Goal: Information Seeking & Learning: Check status

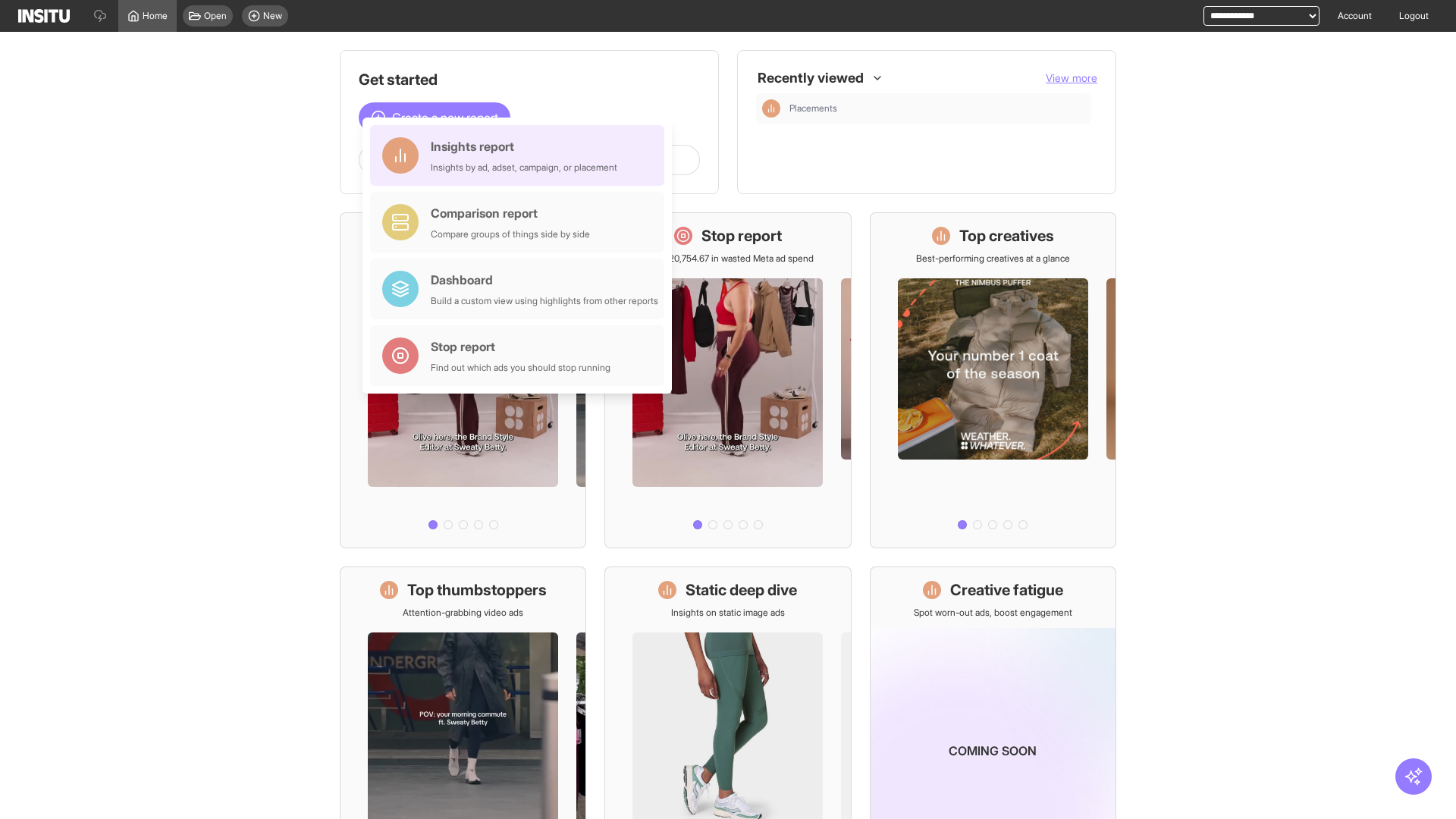
click at [521, 155] on div "Insights report Insights by ad, adset, campaign, or placement" at bounding box center [524, 155] width 186 height 37
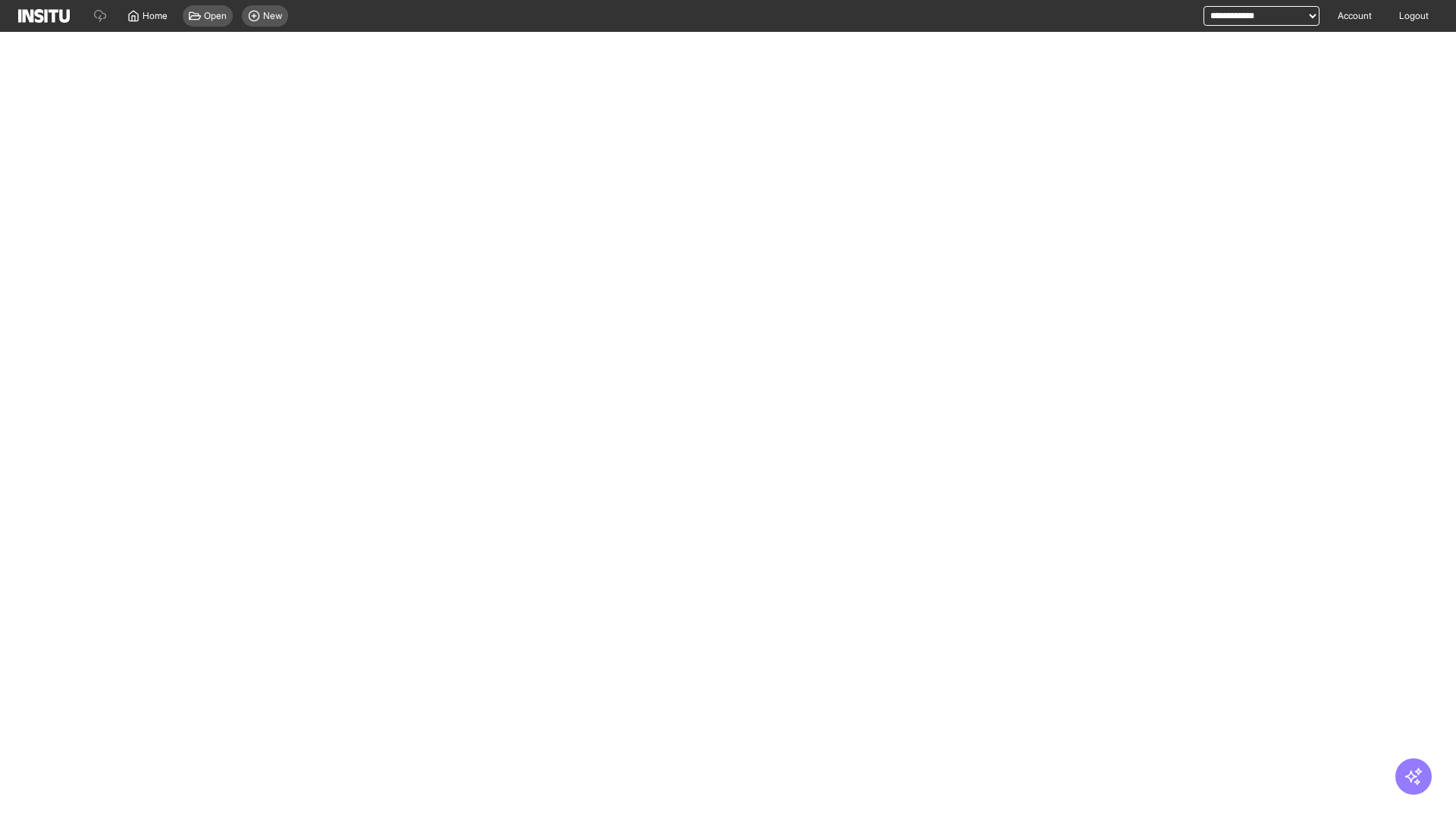
select select "**"
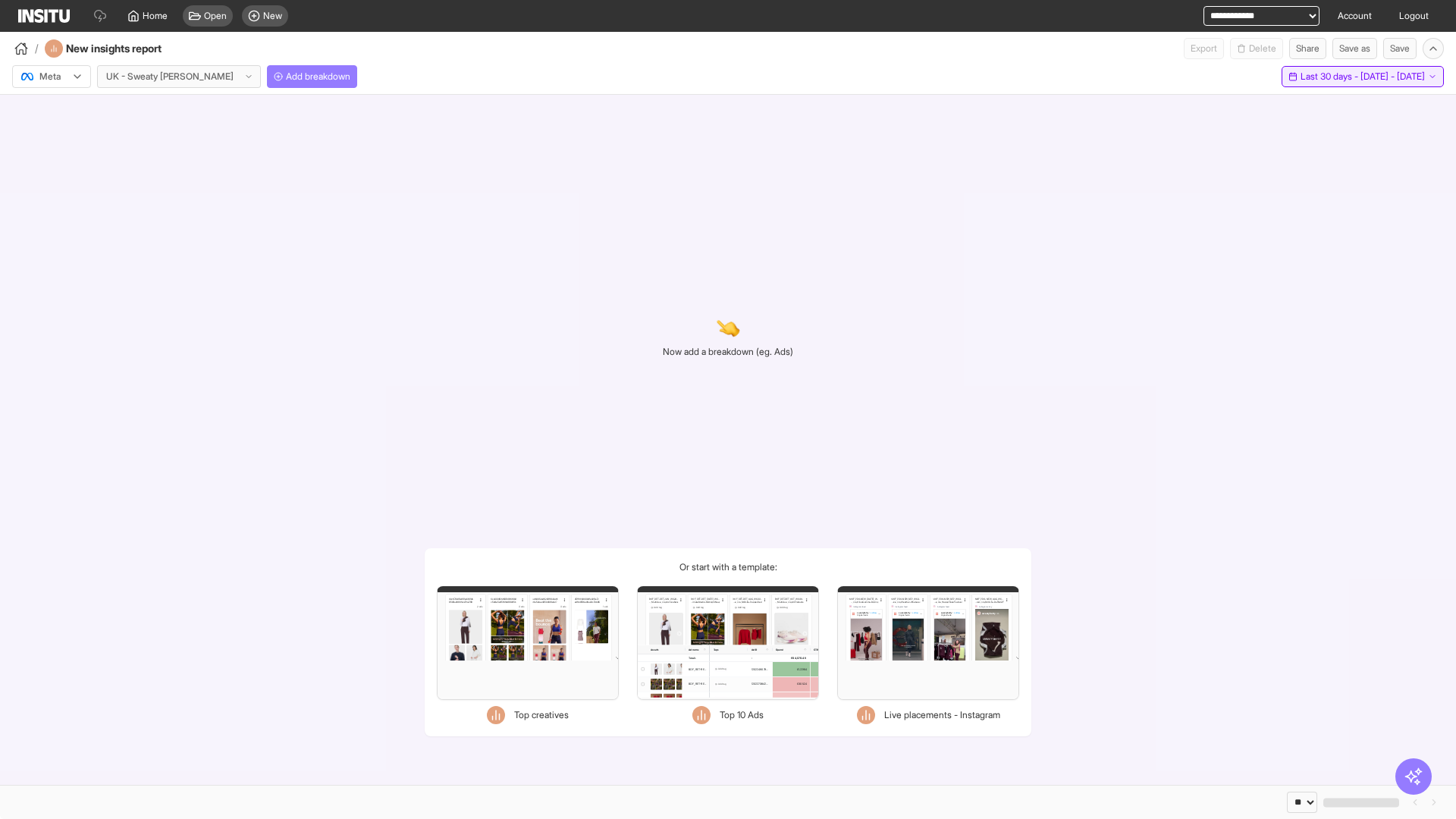
click at [1328, 76] on span "Last 30 days - [DATE] - [DATE]" at bounding box center [1363, 76] width 125 height 12
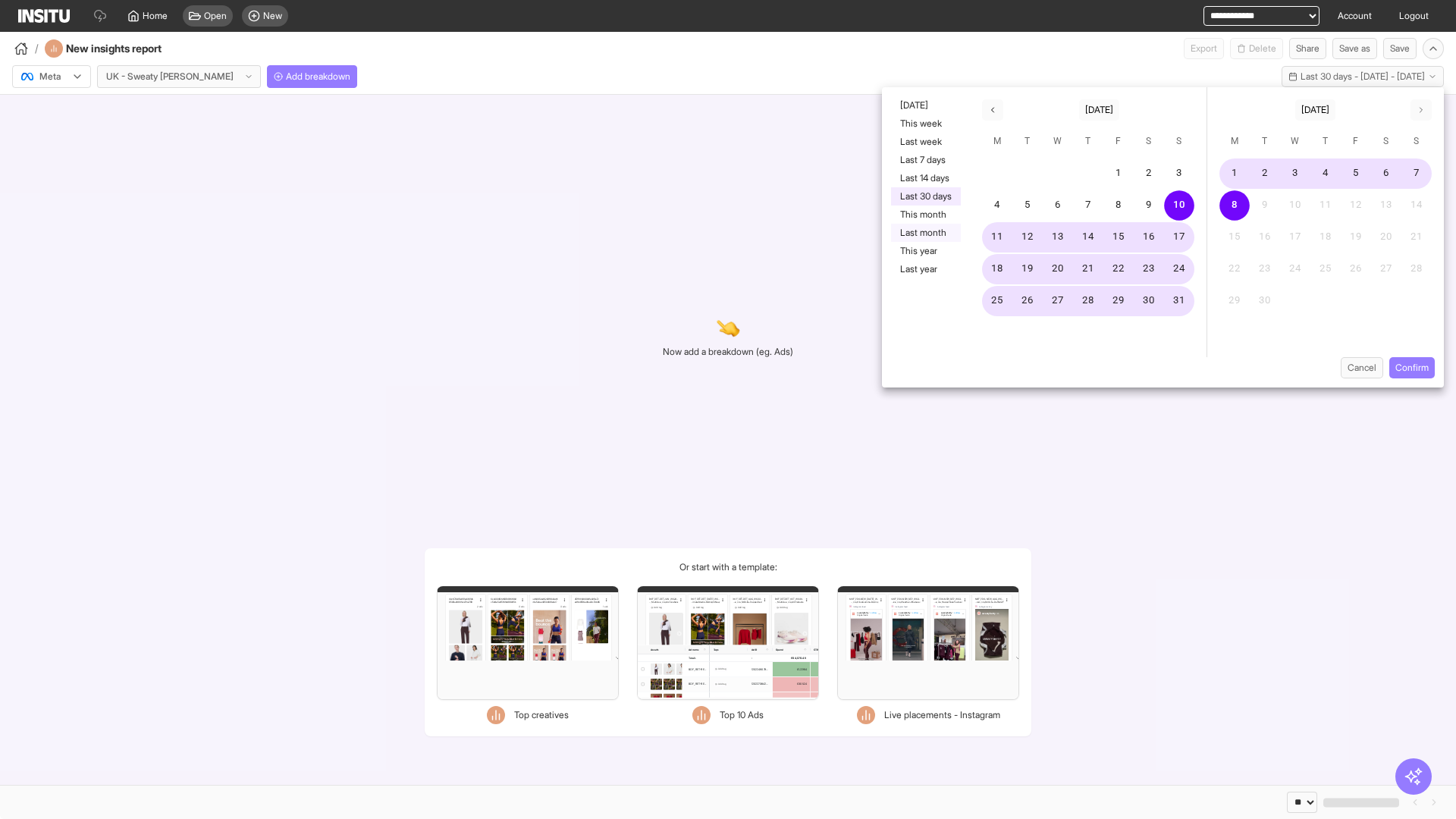
click at [924, 233] on button "Last month" at bounding box center [925, 233] width 69 height 18
